Goal: Communication & Community: Answer question/provide support

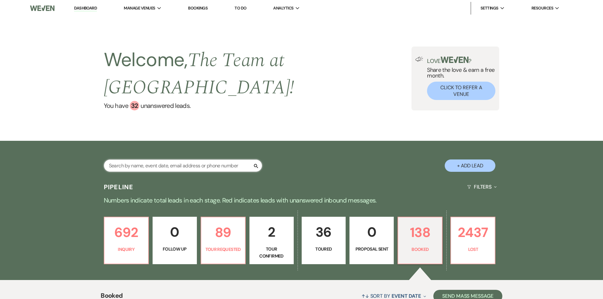
click at [185, 164] on input "text" at bounding box center [183, 165] width 158 height 12
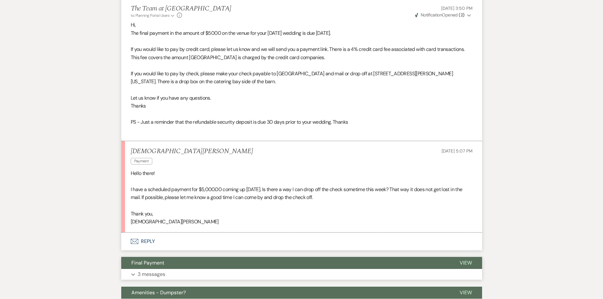
scroll to position [436, 0]
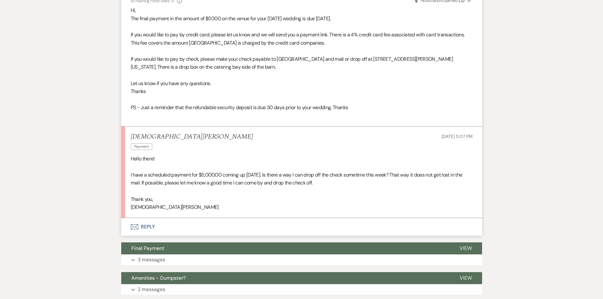
click at [150, 226] on button "Envelope Reply" at bounding box center [301, 227] width 361 height 18
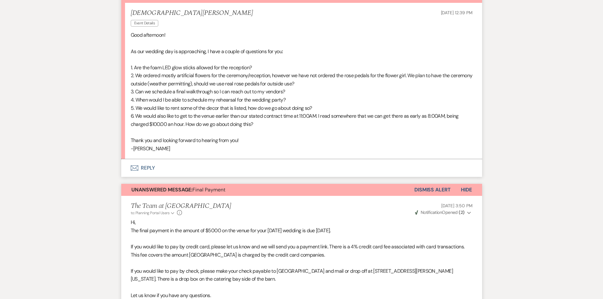
scroll to position [214, 0]
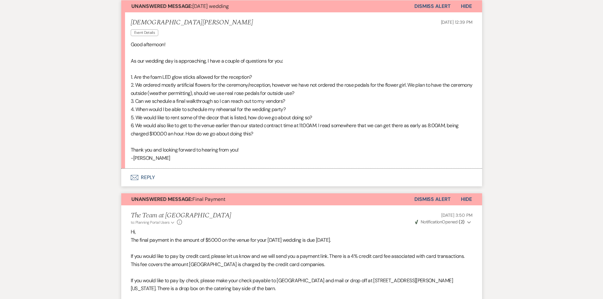
click at [147, 176] on button "Envelope Reply" at bounding box center [301, 178] width 361 height 18
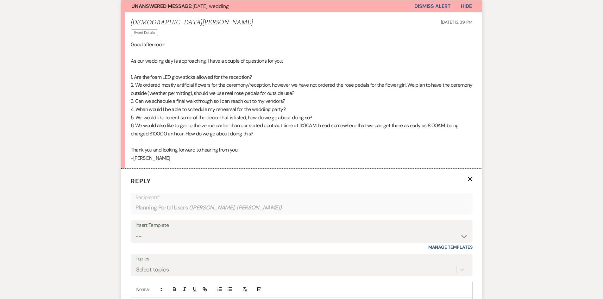
click at [130, 77] on li "[PERSON_NAME] Event Details [DATE] 12:39 PM Good afternoon! As our wedding day …" at bounding box center [301, 90] width 361 height 156
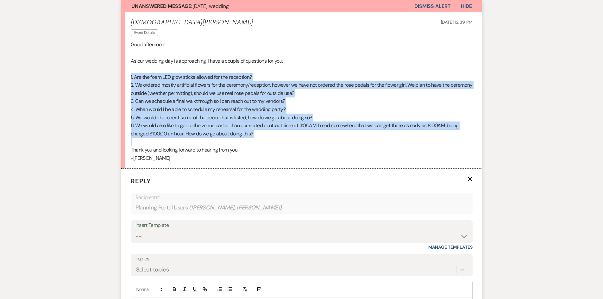
drag, startPoint x: 130, startPoint y: 77, endPoint x: 272, endPoint y: 145, distance: 157.6
click at [272, 145] on div "Good afternoon! As our wedding day is approaching, I have a couple of questions…" at bounding box center [302, 100] width 342 height 121
copy div "1. Are the foam LED glow sticks allowed for the reception? 2. We ordered mostly…"
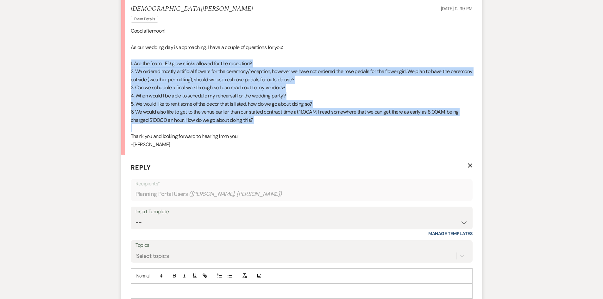
scroll to position [309, 0]
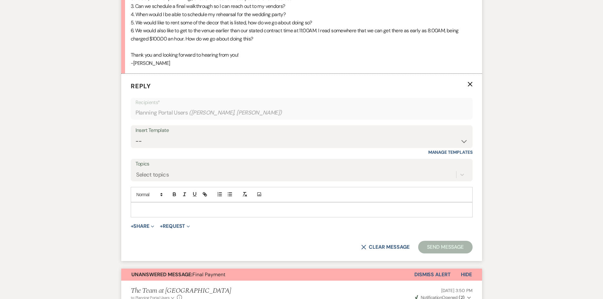
click at [139, 208] on p at bounding box center [301, 209] width 331 height 7
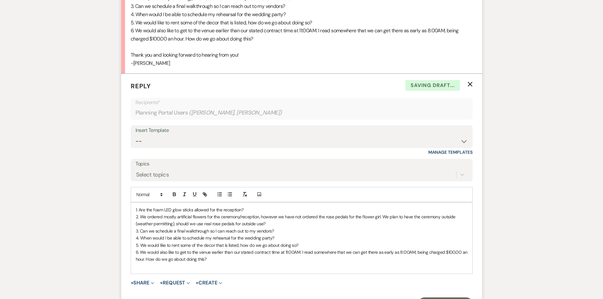
click at [136, 204] on div "1. Are the foam LED glow sticks allowed for the reception? 2. We ordered mostly…" at bounding box center [301, 237] width 341 height 71
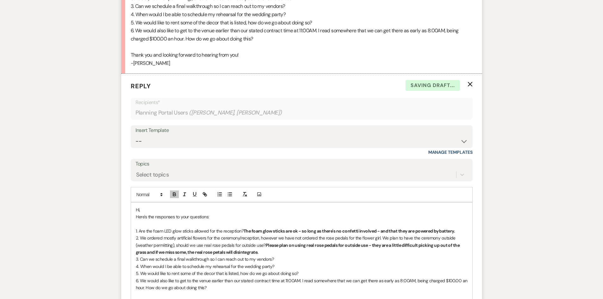
click at [283, 259] on p "3. Can we schedule a final walkthrough so I can reach out to my vendors?" at bounding box center [301, 259] width 331 height 7
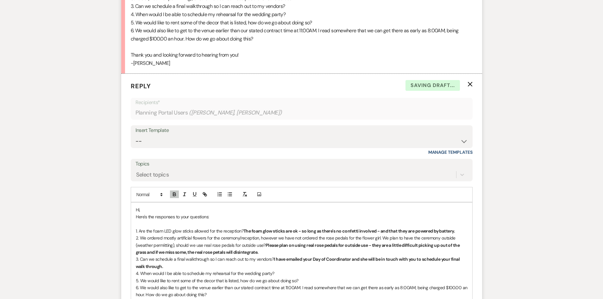
click at [284, 273] on p "4. When would I be able to schedule my rehearsal for the wedding party?" at bounding box center [301, 273] width 331 height 7
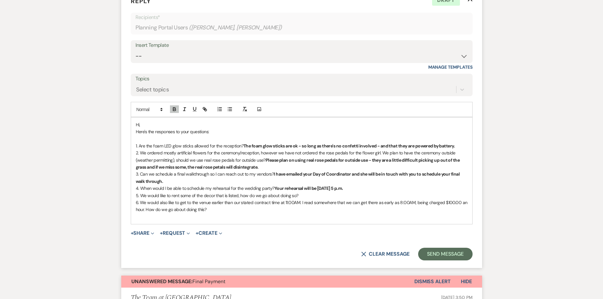
scroll to position [404, 0]
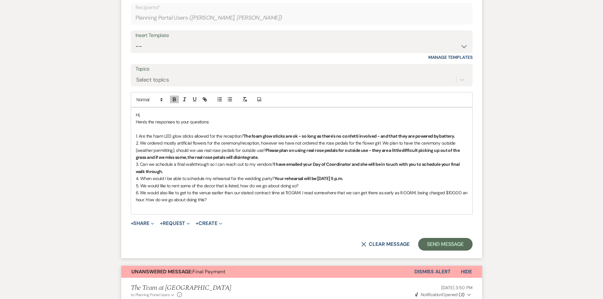
click at [311, 185] on p "5. We would like to rent some of the decor that is listed, how do we go about d…" at bounding box center [301, 185] width 331 height 7
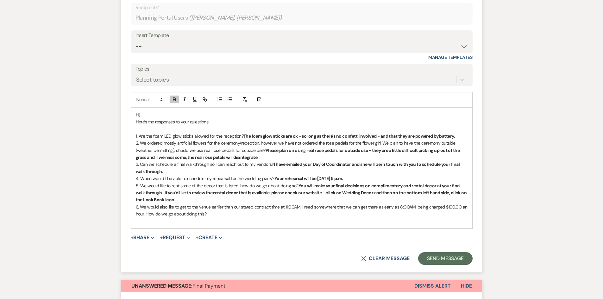
click at [219, 214] on p "6. We would also like to get to the venue earlier than our stated contract time…" at bounding box center [301, 210] width 331 height 14
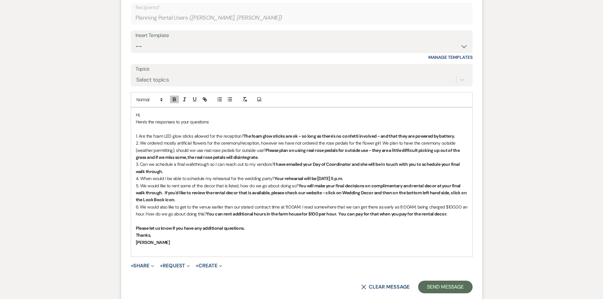
click at [353, 163] on strong "I have emailed your Day of Coordinator and she will be in touch with you to sch…" at bounding box center [298, 167] width 325 height 13
click at [351, 162] on strong "I have emailed your Day of Coordinator and she will be in touch with you to sch…" at bounding box center [298, 167] width 325 height 13
click at [440, 286] on button "Send Message" at bounding box center [445, 287] width 54 height 13
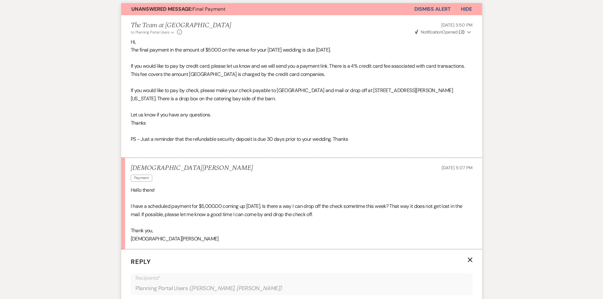
scroll to position [466, 0]
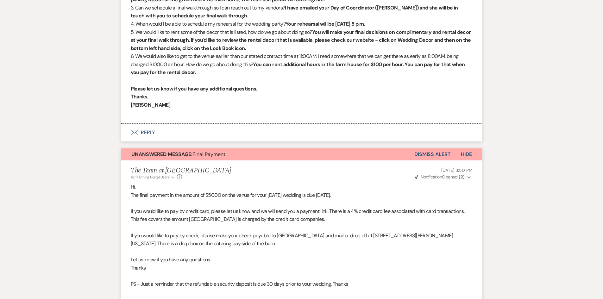
click at [438, 153] on button "Dismiss Alert" at bounding box center [432, 154] width 36 height 12
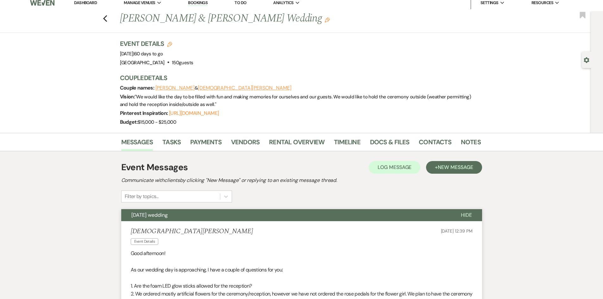
scroll to position [0, 0]
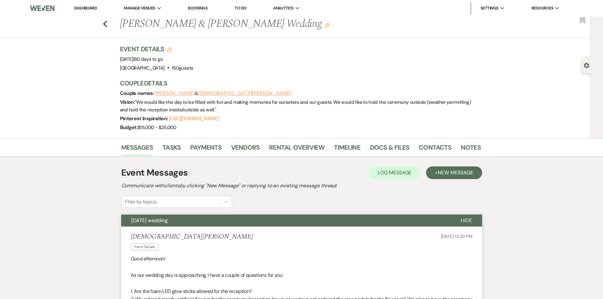
click at [82, 8] on link "Dashboard" at bounding box center [85, 7] width 23 height 5
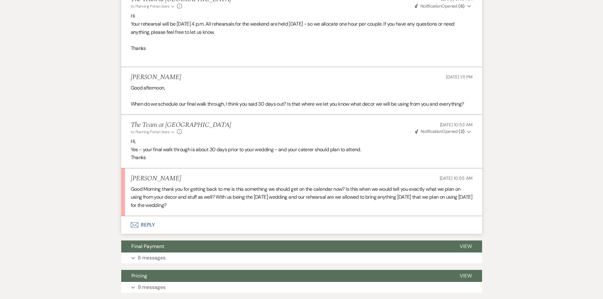
scroll to position [1875, 0]
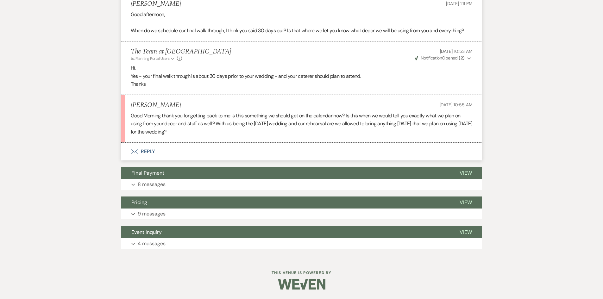
click at [146, 149] on button "Envelope Reply" at bounding box center [301, 152] width 361 height 18
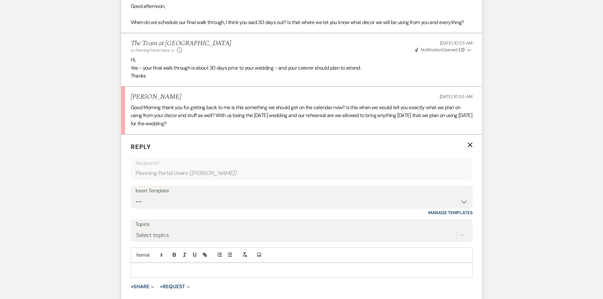
click at [140, 274] on div at bounding box center [301, 270] width 341 height 15
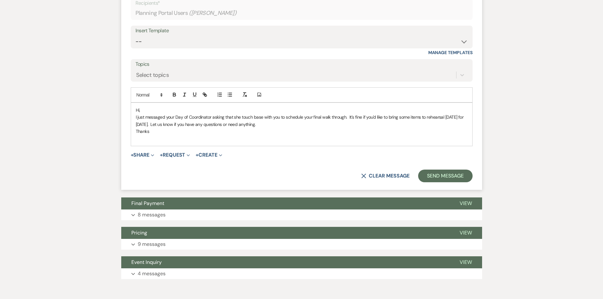
scroll to position [2037, 0]
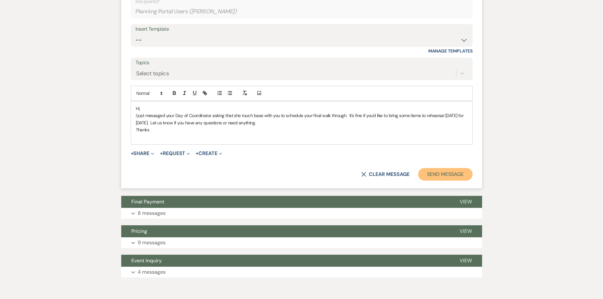
click at [435, 181] on button "Send Message" at bounding box center [445, 174] width 54 height 13
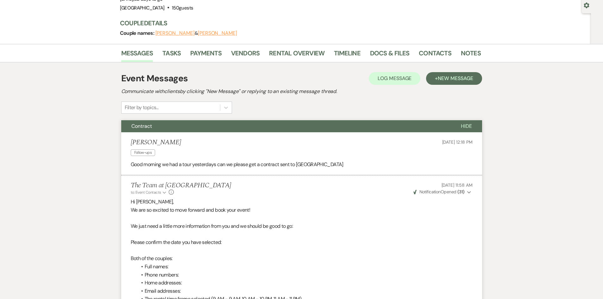
scroll to position [0, 0]
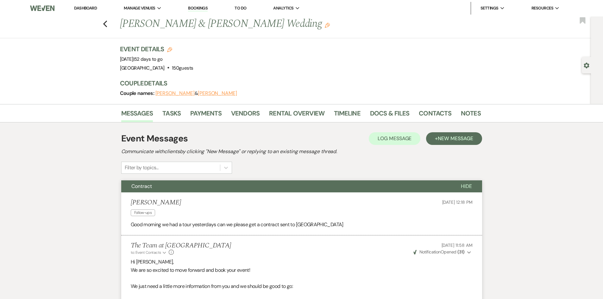
click at [86, 7] on link "Dashboard" at bounding box center [85, 7] width 23 height 5
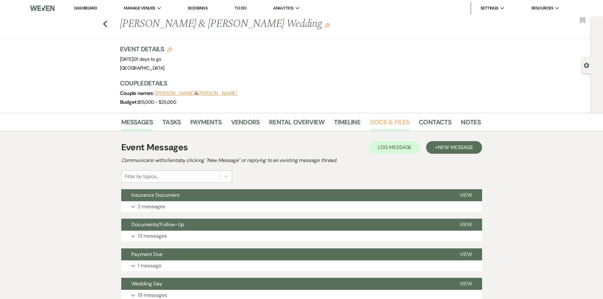
click at [389, 122] on link "Docs & Files" at bounding box center [389, 124] width 39 height 14
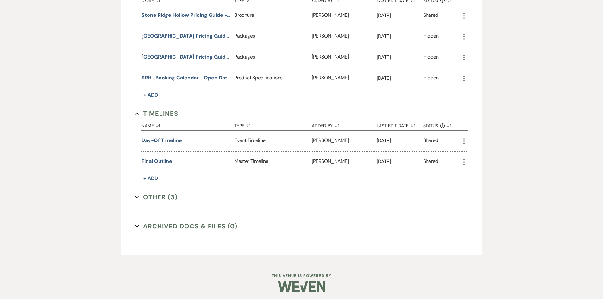
scroll to position [339, 0]
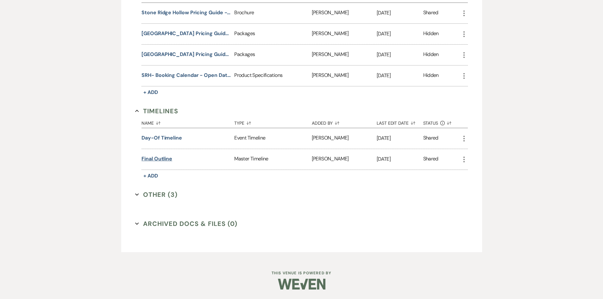
click at [156, 158] on button "Final Outline" at bounding box center [156, 159] width 31 height 8
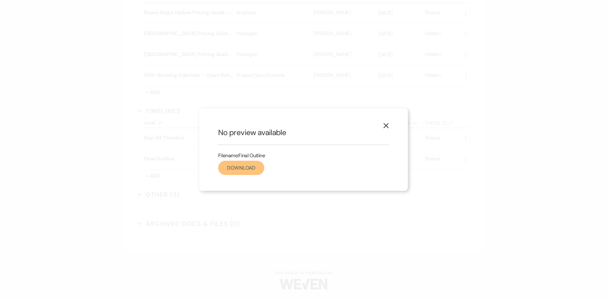
click at [236, 165] on link "Download" at bounding box center [241, 168] width 46 height 14
click at [384, 123] on icon "X" at bounding box center [386, 126] width 6 height 6
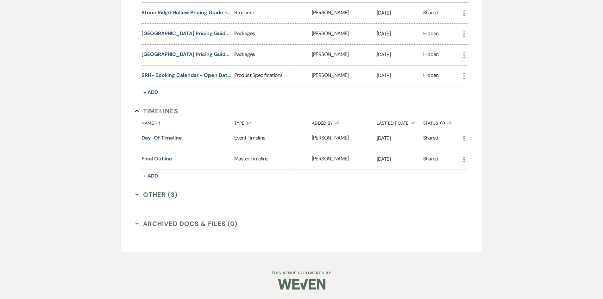
click at [149, 159] on button "Final Outline" at bounding box center [156, 159] width 31 height 8
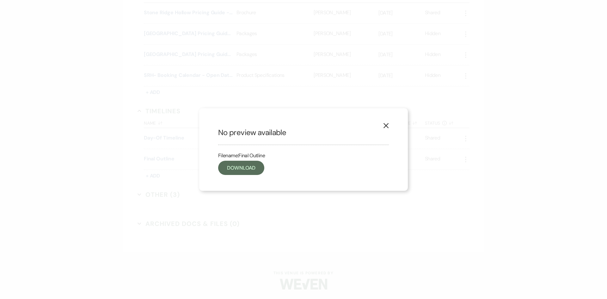
click at [387, 125] on icon "X" at bounding box center [386, 126] width 6 height 6
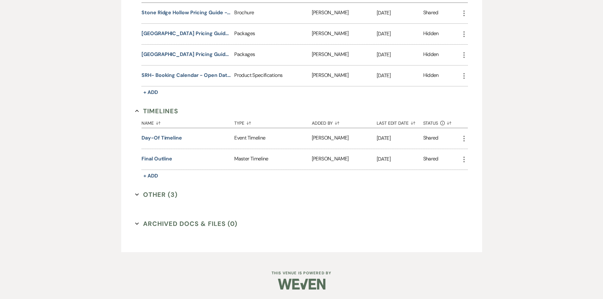
click at [464, 158] on use "button" at bounding box center [463, 160] width 1 height 6
click at [478, 168] on link "Download Download" at bounding box center [492, 172] width 64 height 11
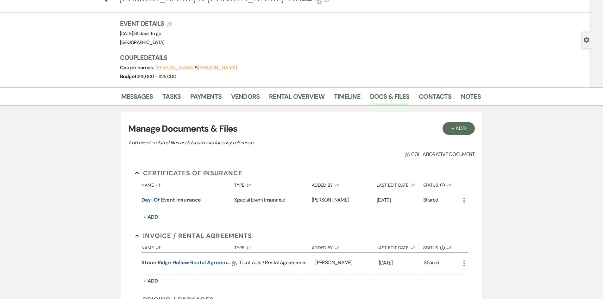
scroll to position [0, 0]
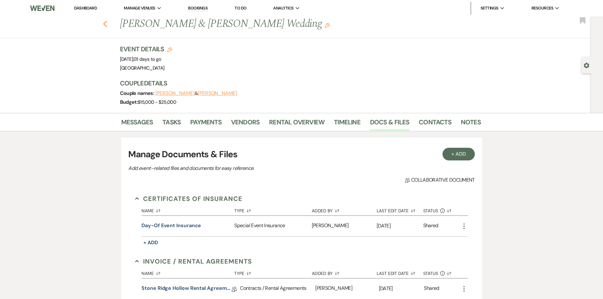
click at [107, 25] on use "button" at bounding box center [105, 24] width 4 height 7
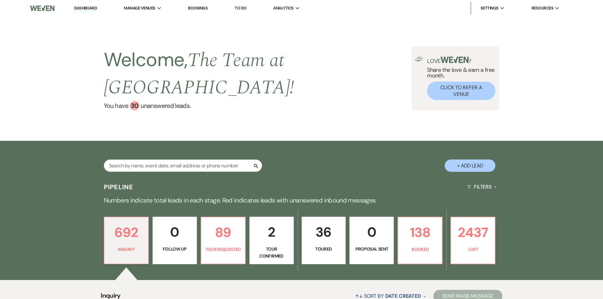
click at [198, 205] on p "Numbers indicate total leads in each stage. Red indicates leads with unanswered…" at bounding box center [301, 200] width 455 height 10
click at [154, 203] on p "Numbers indicate total leads in each stage. Red indicates leads with unanswered…" at bounding box center [301, 200] width 455 height 10
click at [173, 141] on div "Search + Add Lead" at bounding box center [301, 160] width 603 height 38
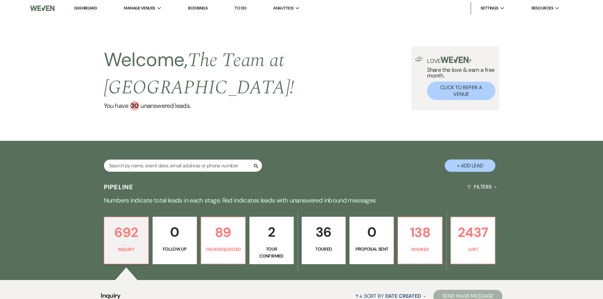
scroll to position [221, 0]
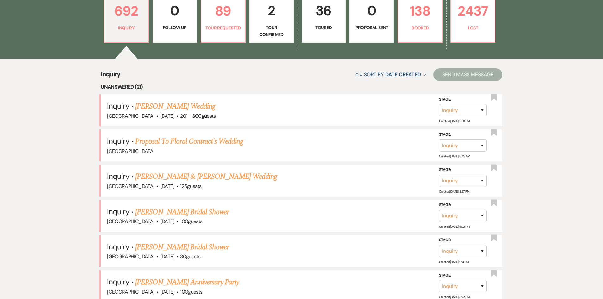
click at [176, 141] on link "Proposal To Floral Contract's Wedding" at bounding box center [189, 141] width 108 height 11
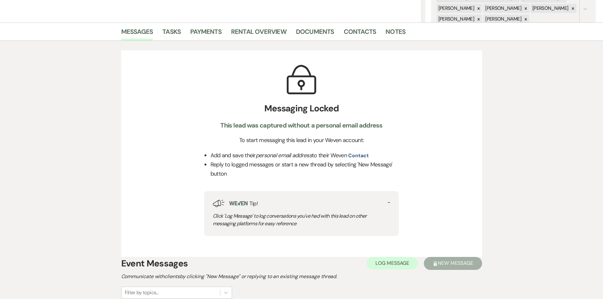
scroll to position [221, 0]
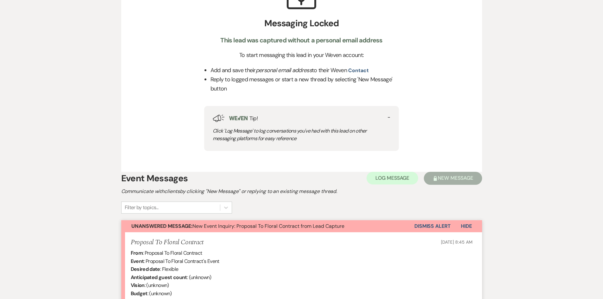
click at [433, 224] on button "Dismiss Alert" at bounding box center [432, 226] width 36 height 12
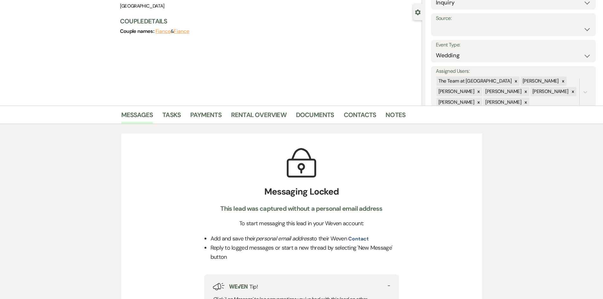
scroll to position [0, 0]
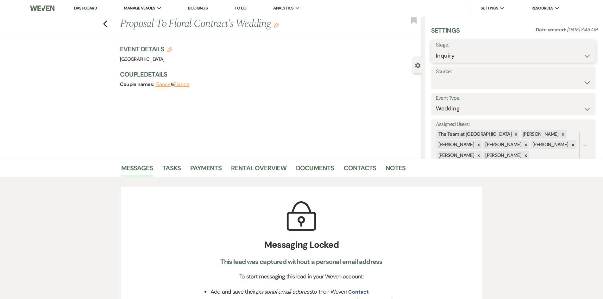
click at [585, 56] on select "Inquiry Follow Up Tour Requested Tour Confirmed Toured Proposal Sent Booked Lost" at bounding box center [513, 56] width 155 height 12
click at [81, 7] on link "Dashboard" at bounding box center [85, 8] width 23 height 6
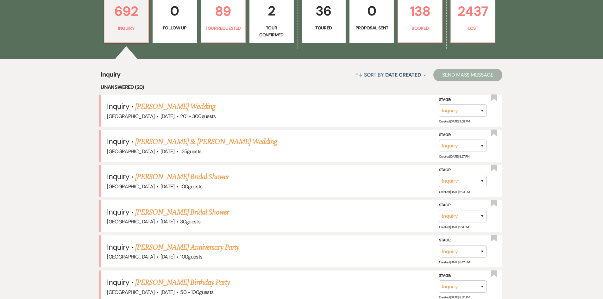
scroll to position [221, 0]
click at [180, 104] on link "[PERSON_NAME] Wedding" at bounding box center [175, 106] width 80 height 11
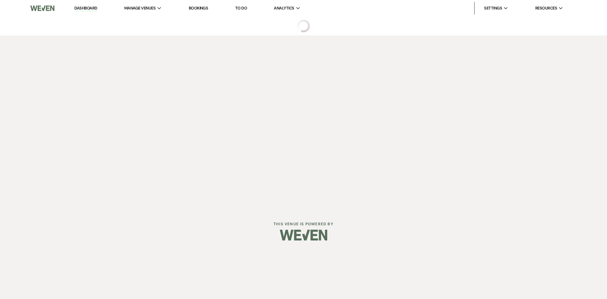
select select "2"
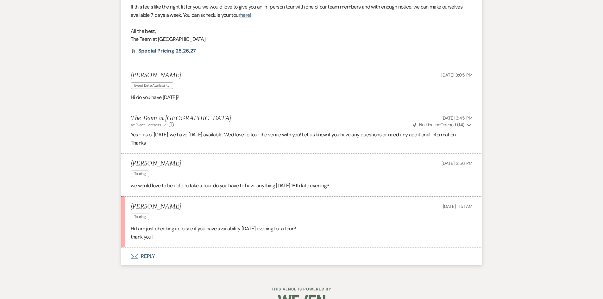
scroll to position [727, 0]
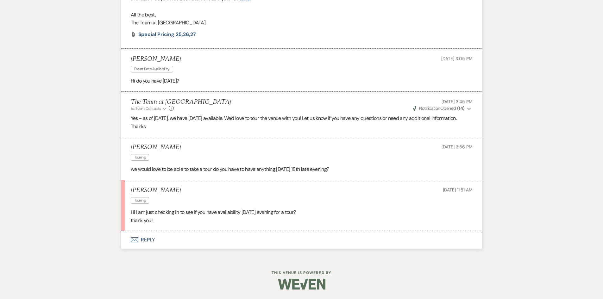
click at [147, 238] on button "Envelope Reply" at bounding box center [301, 240] width 361 height 18
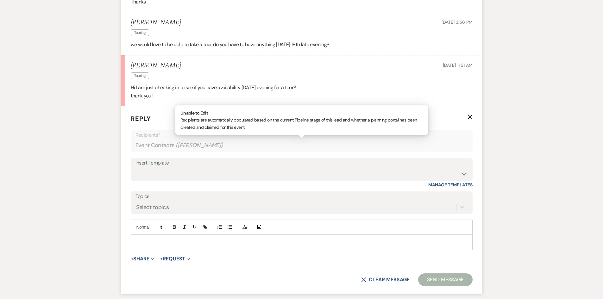
scroll to position [848, 0]
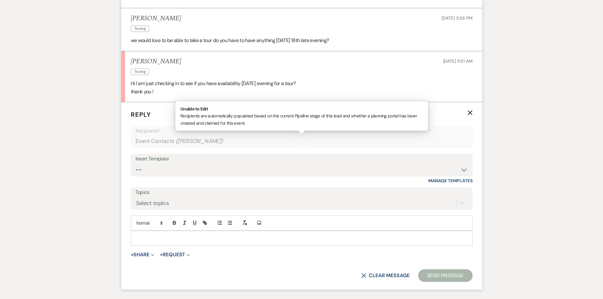
click at [143, 242] on p at bounding box center [301, 238] width 331 height 7
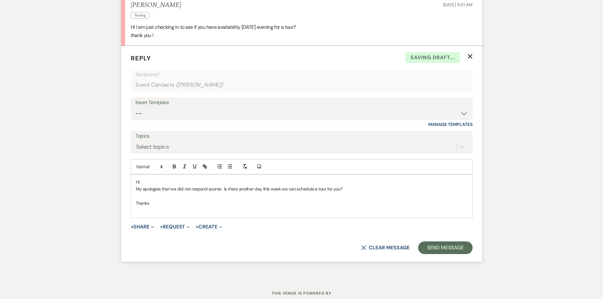
scroll to position [912, 0]
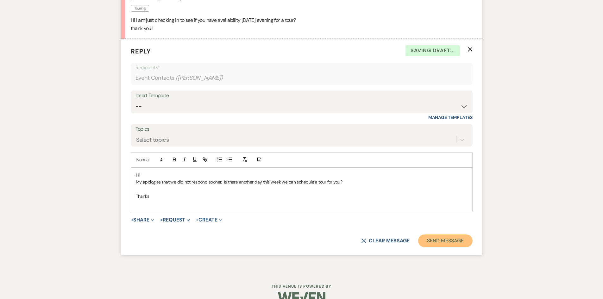
click at [452, 247] on button "Send Message" at bounding box center [445, 240] width 54 height 13
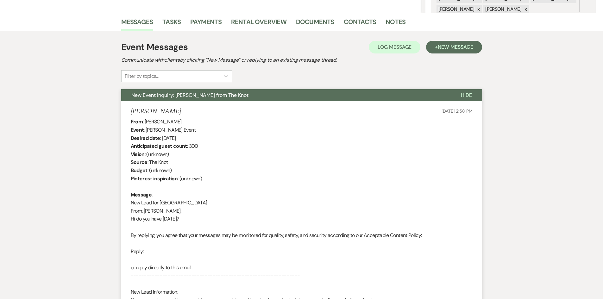
scroll to position [0, 0]
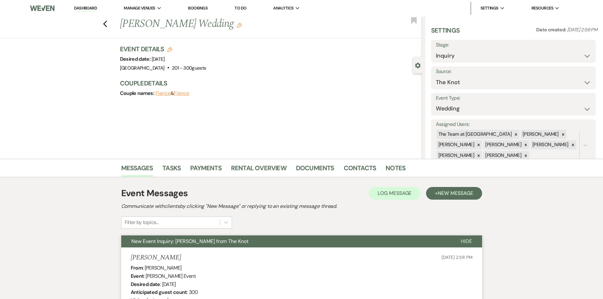
click at [83, 7] on link "Dashboard" at bounding box center [85, 8] width 23 height 6
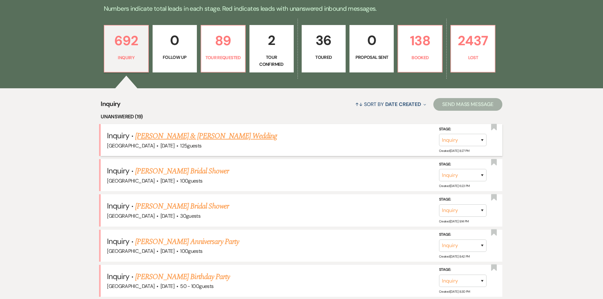
scroll to position [221, 0]
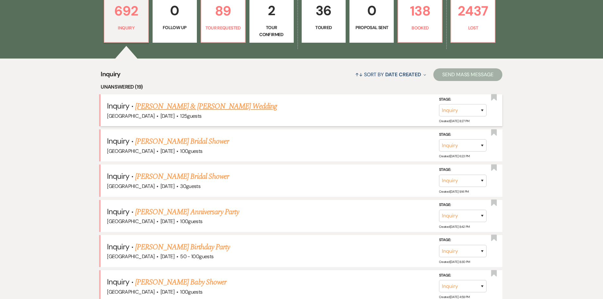
click at [201, 106] on link "[PERSON_NAME] & [PERSON_NAME] Wedding" at bounding box center [206, 106] width 142 height 11
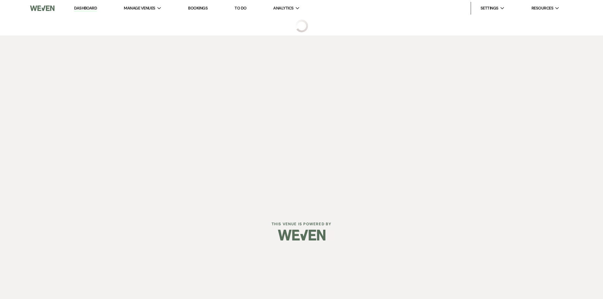
select select "5"
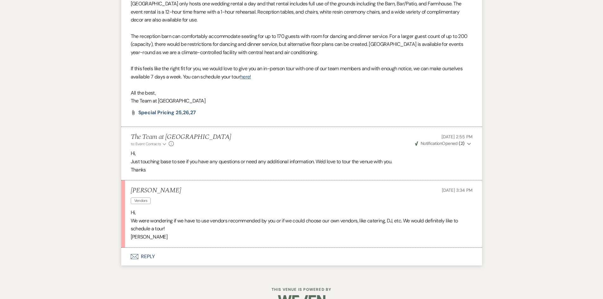
scroll to position [480, 0]
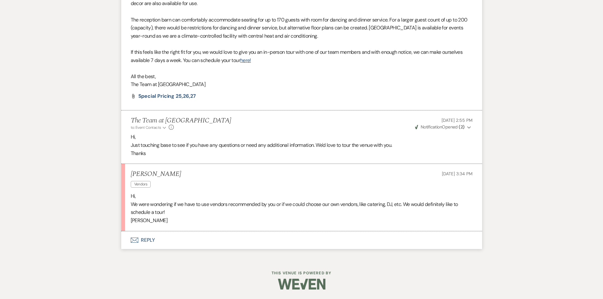
click at [143, 239] on button "Envelope Reply" at bounding box center [301, 240] width 361 height 18
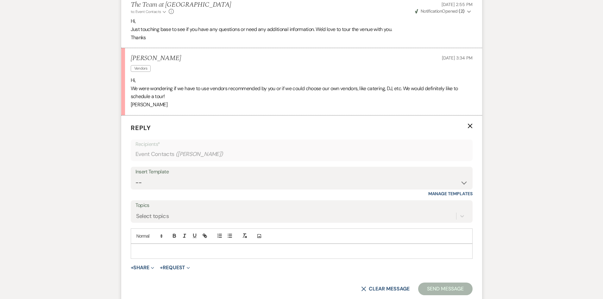
scroll to position [655, 0]
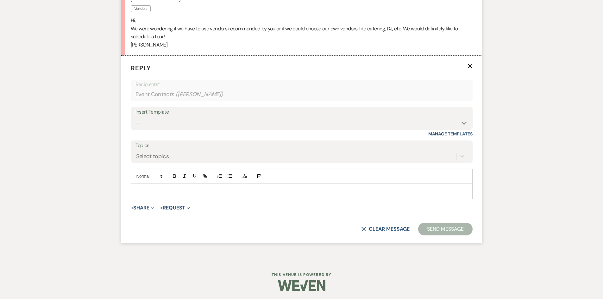
click at [152, 190] on p at bounding box center [301, 191] width 331 height 7
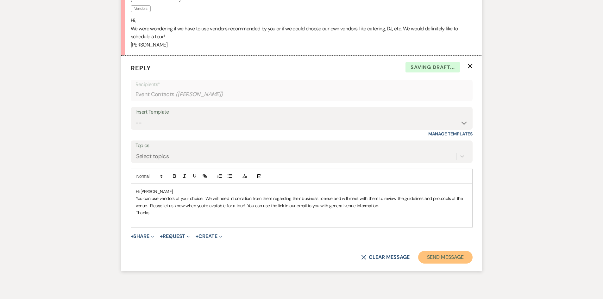
click at [446, 258] on button "Send Message" at bounding box center [445, 257] width 54 height 13
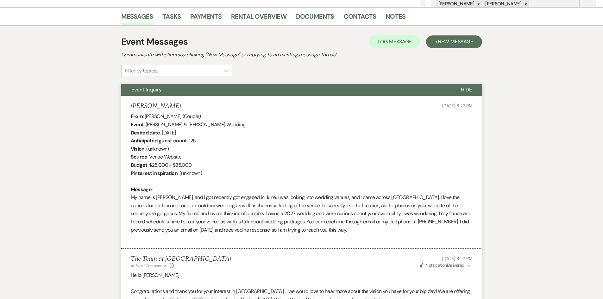
scroll to position [0, 0]
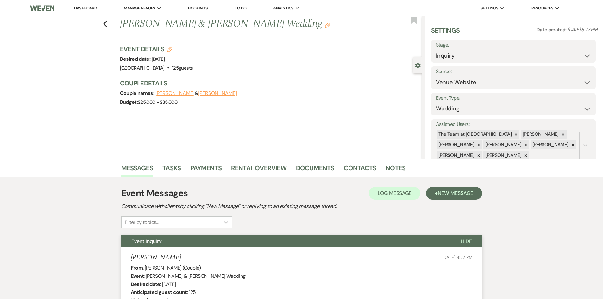
drag, startPoint x: 89, startPoint y: 7, endPoint x: 89, endPoint y: 11, distance: 3.8
click at [89, 7] on link "Dashboard" at bounding box center [85, 8] width 23 height 6
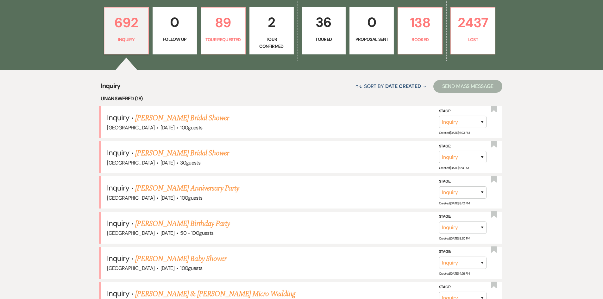
scroll to position [221, 0]
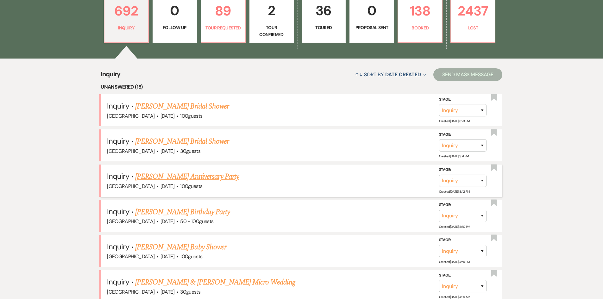
click at [200, 177] on link "[PERSON_NAME] Anniversary Party" at bounding box center [187, 176] width 104 height 11
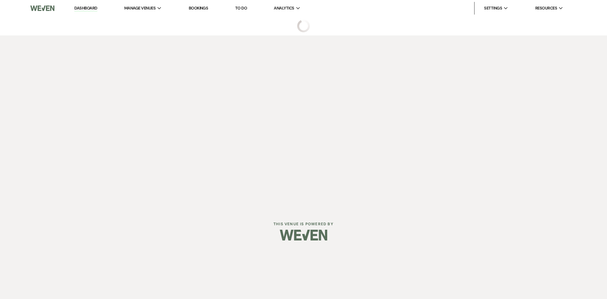
select select "5"
select select "17"
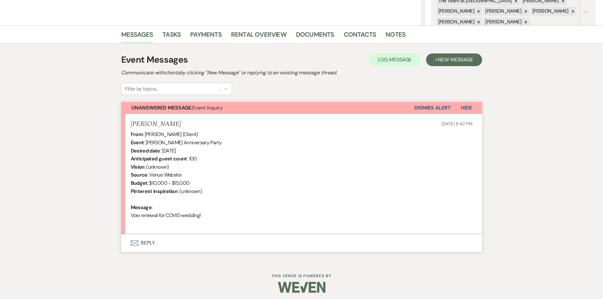
scroll to position [137, 0]
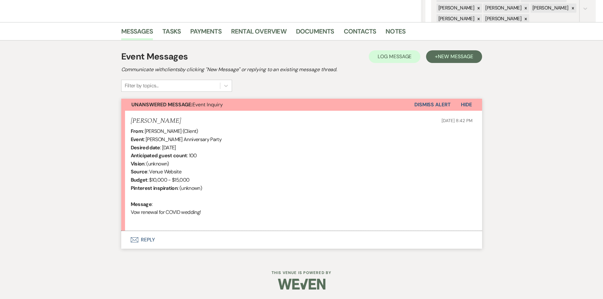
click at [147, 237] on button "Envelope Reply" at bounding box center [301, 240] width 361 height 18
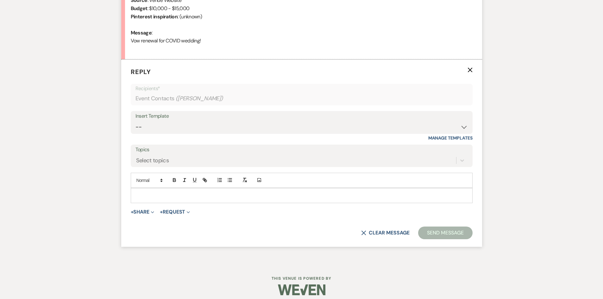
scroll to position [312, 0]
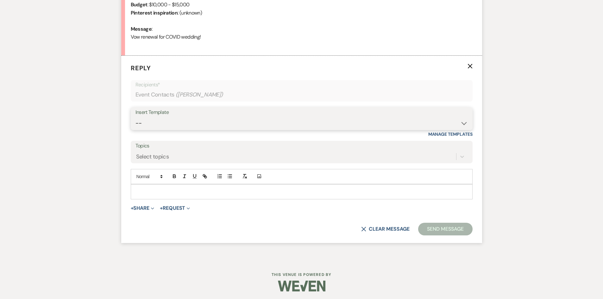
click at [464, 122] on select "-- Initial Inquiry Auto Response - Weddings Contract - Corporate & Private Even…" at bounding box center [301, 123] width 332 height 12
select select "1148"
click at [135, 117] on select "-- Initial Inquiry Auto Response - Weddings Contract - Corporate & Private Even…" at bounding box center [301, 123] width 332 height 12
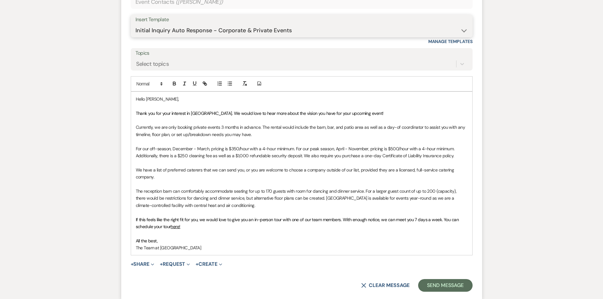
scroll to position [407, 0]
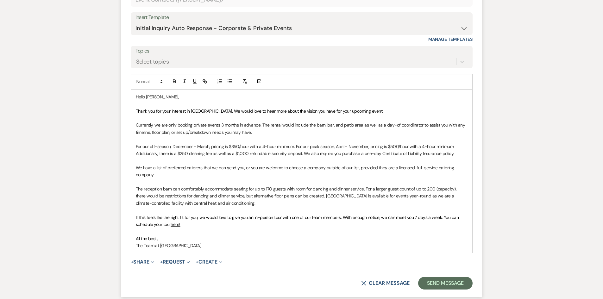
click at [262, 124] on p "Currently, we are only booking private events 3 months in advance. The rental w…" at bounding box center [301, 128] width 331 height 14
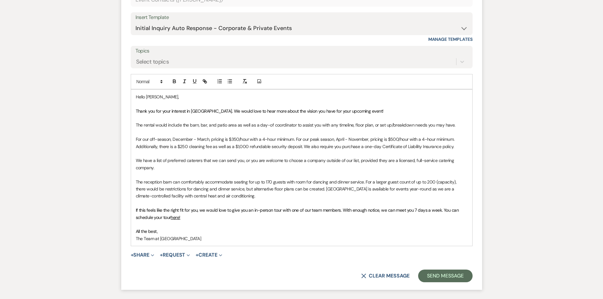
click at [461, 148] on p "For our off-season, December - March, pricing is $350/hour with a 4-hour minimu…" at bounding box center [301, 143] width 331 height 14
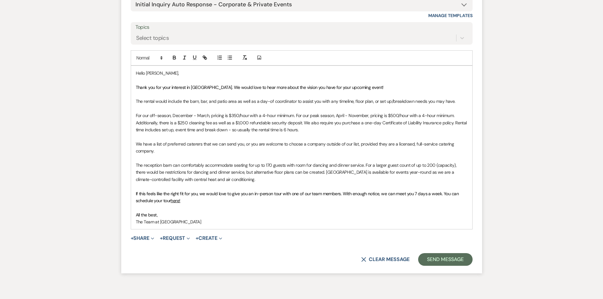
scroll to position [462, 0]
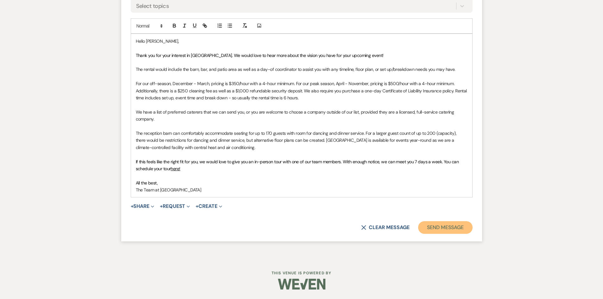
click at [444, 230] on button "Send Message" at bounding box center [445, 227] width 54 height 13
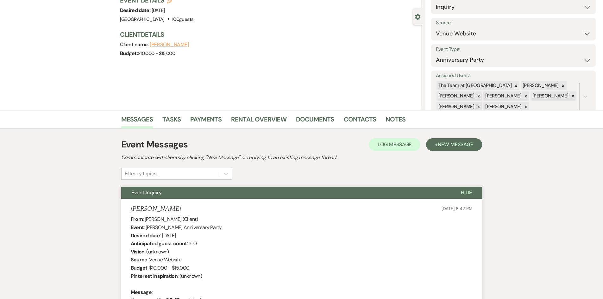
scroll to position [0, 0]
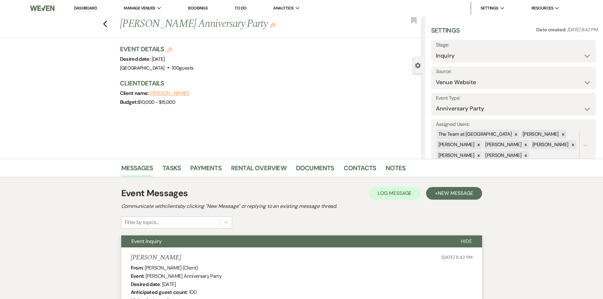
click at [87, 7] on link "Dashboard" at bounding box center [85, 8] width 23 height 6
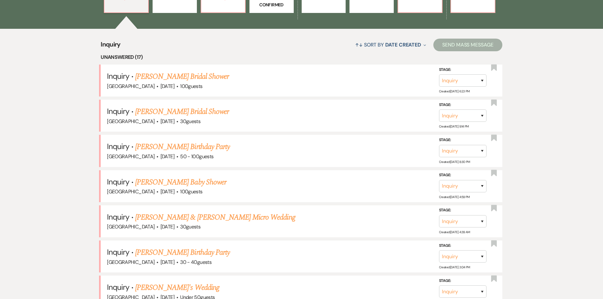
scroll to position [253, 0]
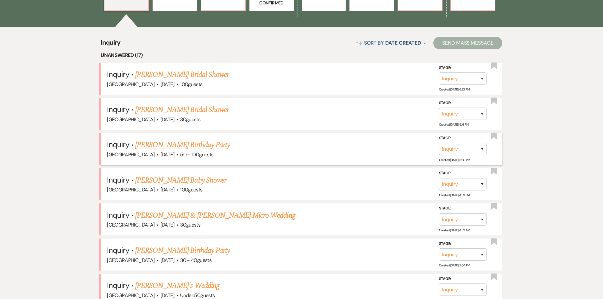
click at [198, 143] on link "[PERSON_NAME] Birthday Party" at bounding box center [182, 144] width 95 height 11
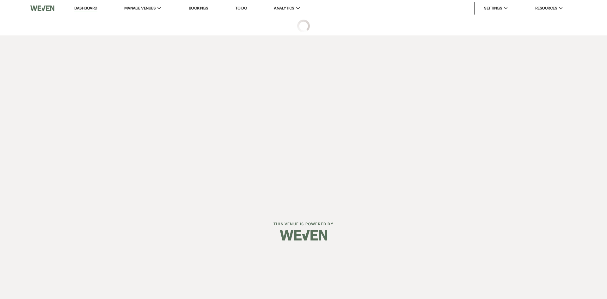
select select "5"
select select "4"
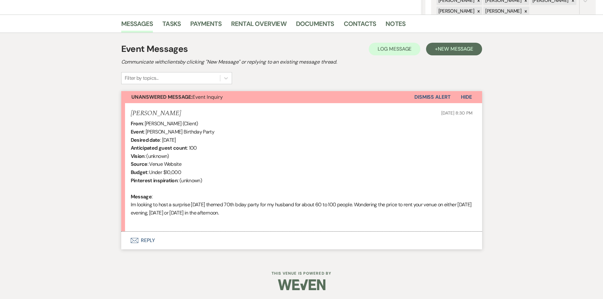
scroll to position [145, 0]
click at [148, 238] on button "Envelope Reply" at bounding box center [301, 240] width 361 height 18
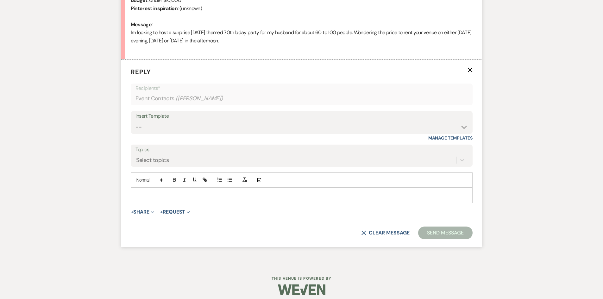
scroll to position [320, 0]
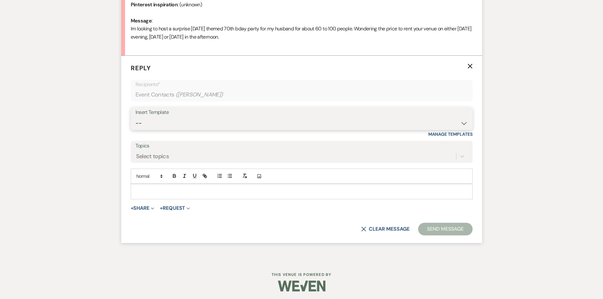
click at [461, 123] on select "-- Initial Inquiry Auto Response - Weddings Contract - Corporate & Private Even…" at bounding box center [301, 123] width 332 height 12
select select "1148"
click at [135, 117] on select "-- Initial Inquiry Auto Response - Weddings Contract - Corporate & Private Even…" at bounding box center [301, 123] width 332 height 12
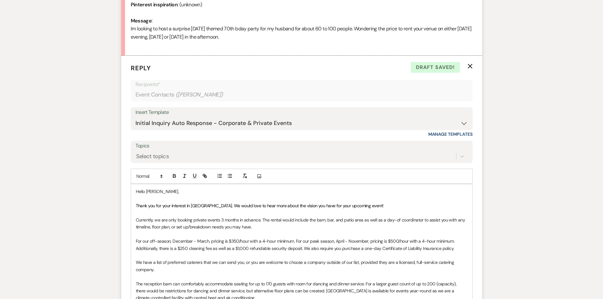
click at [262, 219] on p "Currently, we are only booking private events 3 months in advance. The rental w…" at bounding box center [301, 223] width 331 height 14
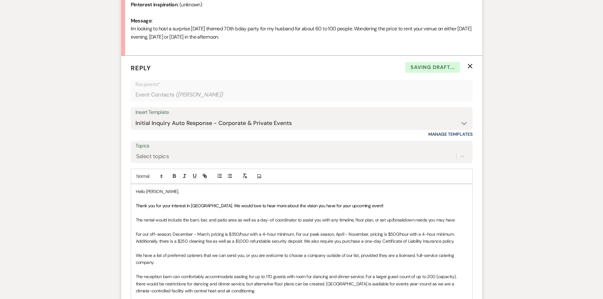
click at [393, 207] on p "Thank you for your interest in Stone Ridge Hollow. We would love to hear more a…" at bounding box center [301, 205] width 331 height 7
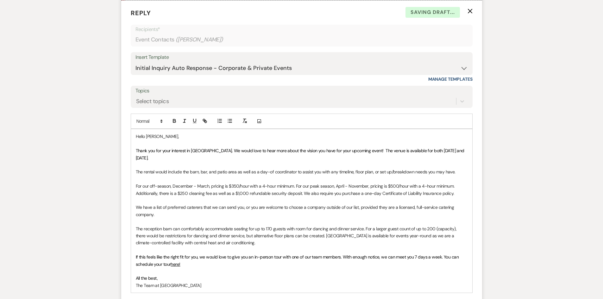
scroll to position [471, 0]
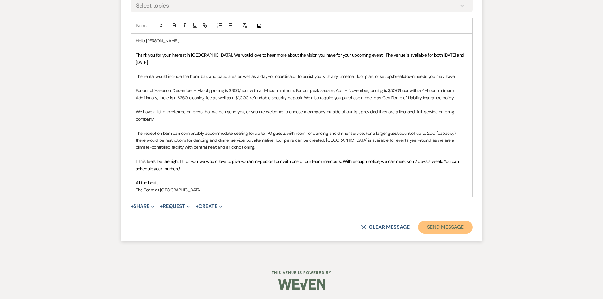
click at [448, 228] on button "Send Message" at bounding box center [445, 227] width 54 height 13
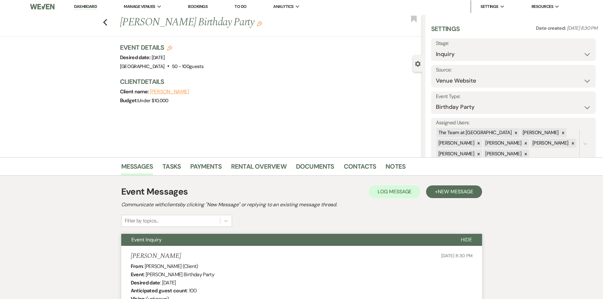
scroll to position [0, 0]
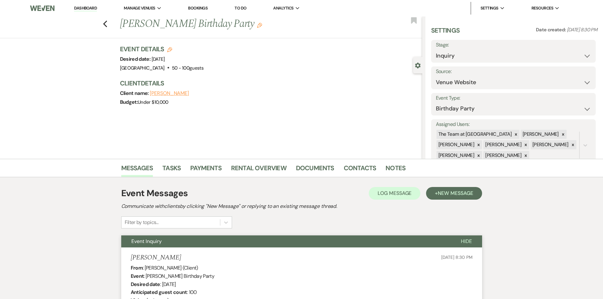
click at [82, 6] on link "Dashboard" at bounding box center [85, 8] width 23 height 6
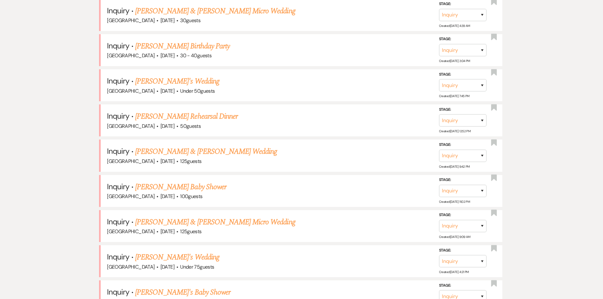
scroll to position [411, 0]
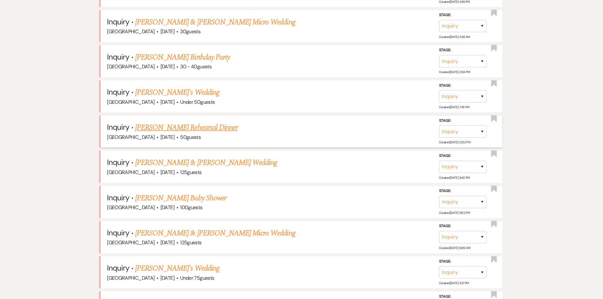
click at [185, 127] on link "[PERSON_NAME] Rehearsal Dinner" at bounding box center [186, 127] width 102 height 11
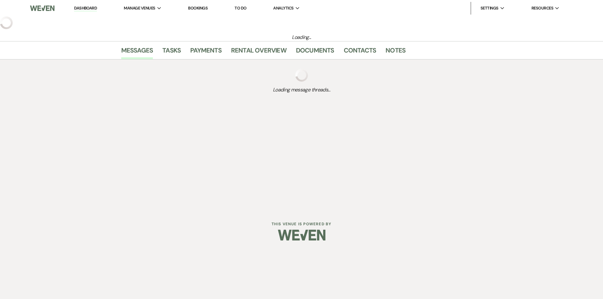
select select "5"
select select "11"
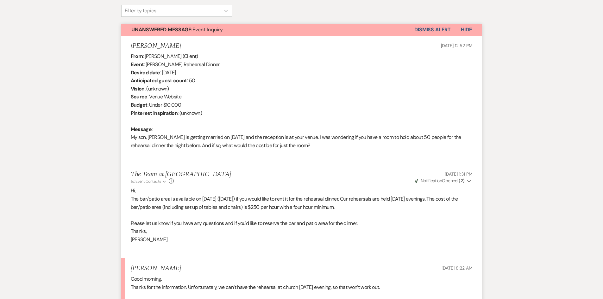
scroll to position [208, 0]
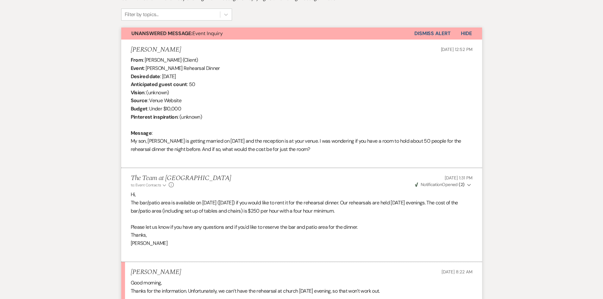
click at [430, 30] on button "Dismiss Alert" at bounding box center [432, 34] width 36 height 12
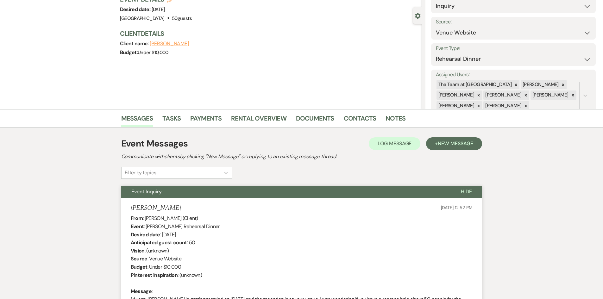
scroll to position [0, 0]
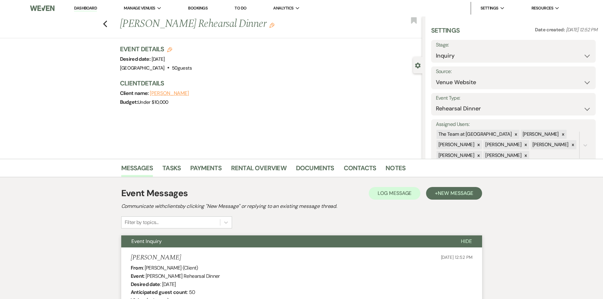
click at [82, 7] on link "Dashboard" at bounding box center [85, 8] width 23 height 6
